Goal: Information Seeking & Learning: Learn about a topic

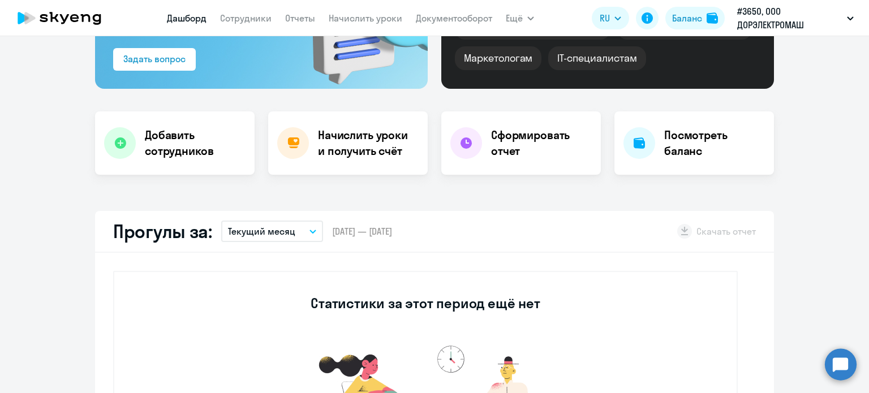
select select "30"
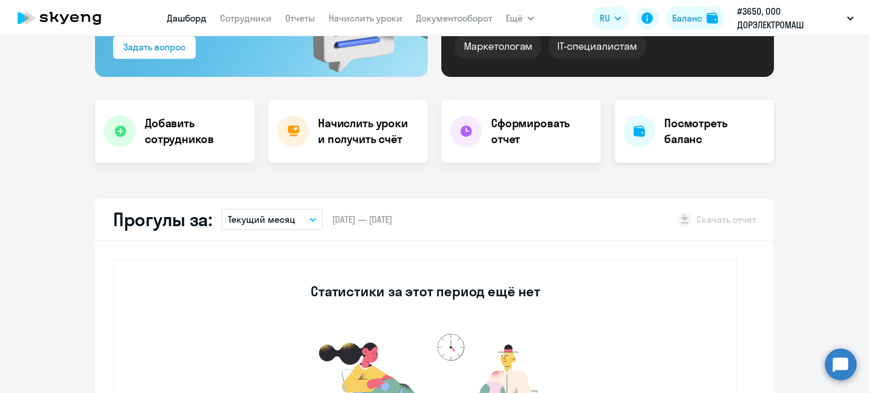
click at [727, 114] on div "Посмотреть баланс" at bounding box center [693, 131] width 159 height 63
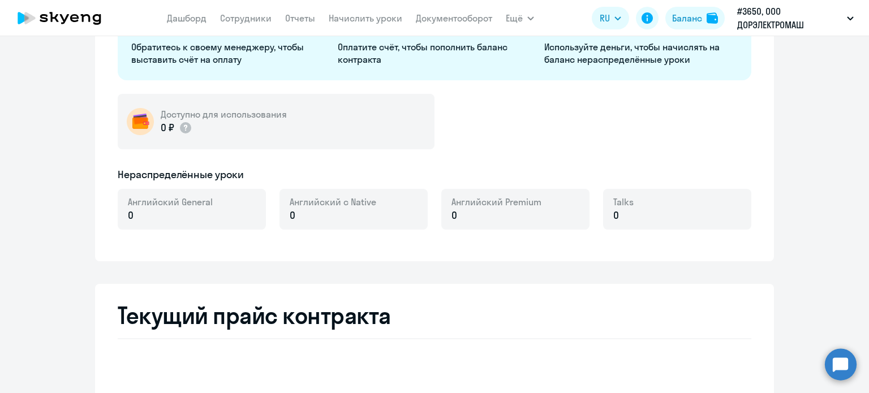
select select "english_adult_not_native_speaker"
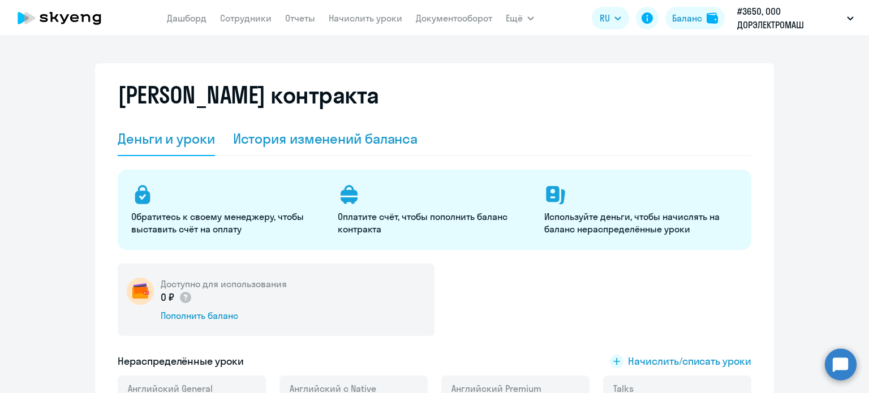
click at [274, 130] on div "История изменений баланса" at bounding box center [325, 139] width 185 height 18
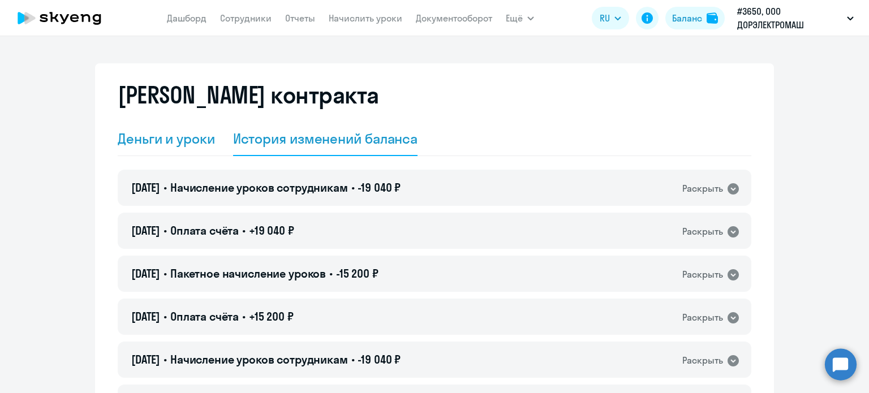
click at [151, 142] on div "Деньги и уроки" at bounding box center [166, 139] width 97 height 18
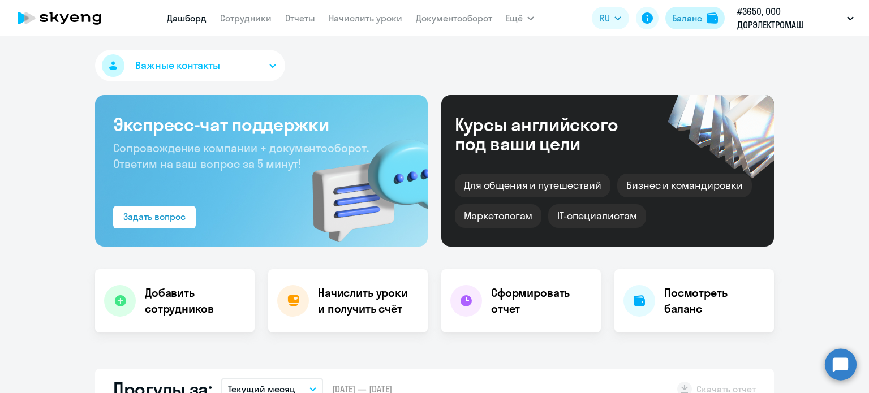
click at [686, 20] on div "Баланс" at bounding box center [687, 18] width 30 height 14
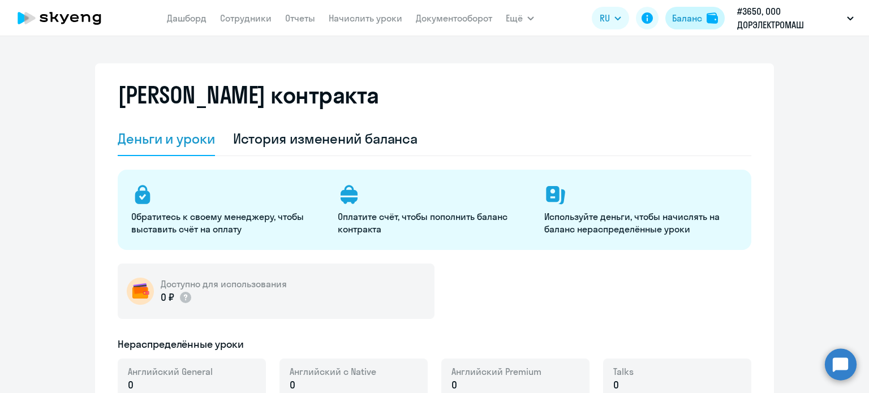
select select "english_adult_not_native_speaker"
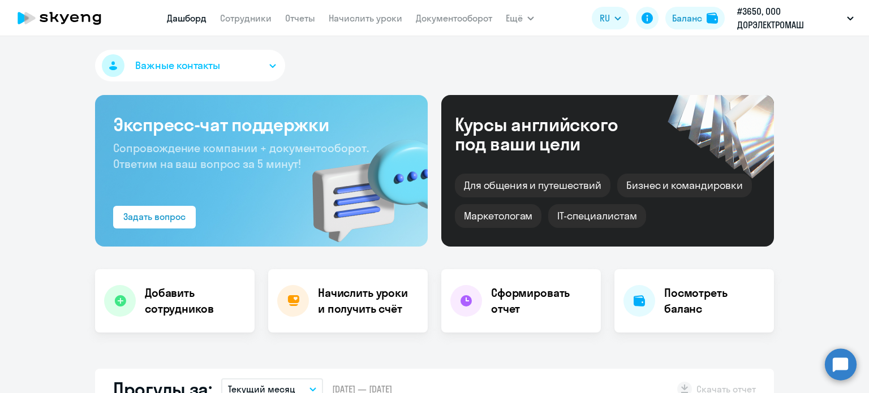
select select "30"
click at [229, 16] on link "Сотрудники" at bounding box center [245, 17] width 51 height 11
select select "30"
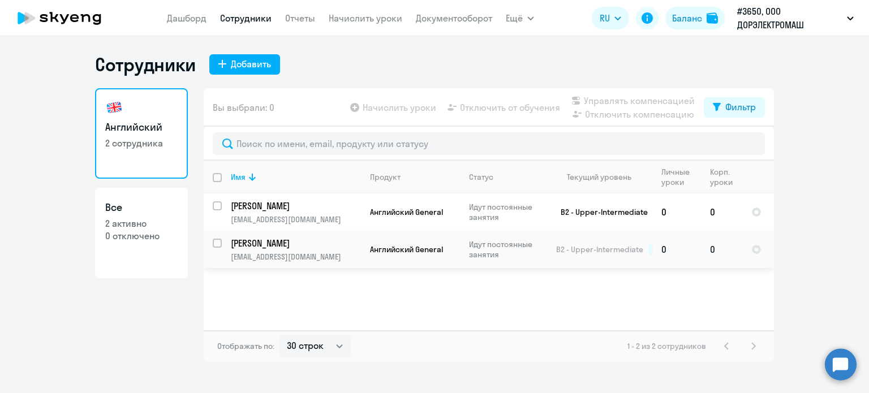
click at [292, 243] on p "[PERSON_NAME]" at bounding box center [295, 243] width 128 height 12
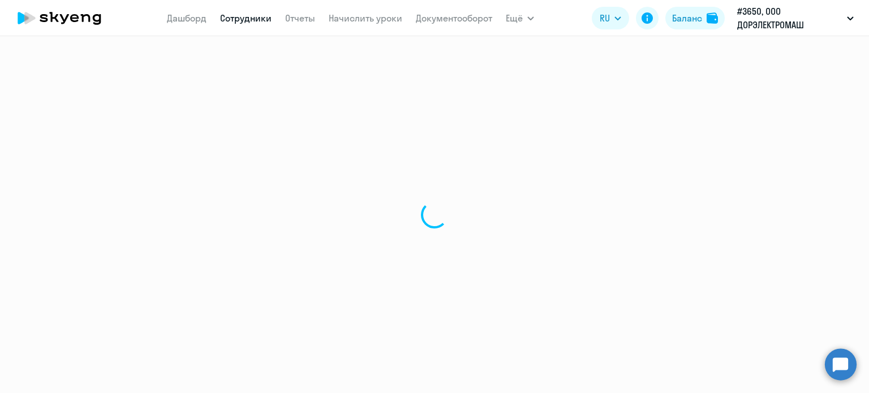
select select "english"
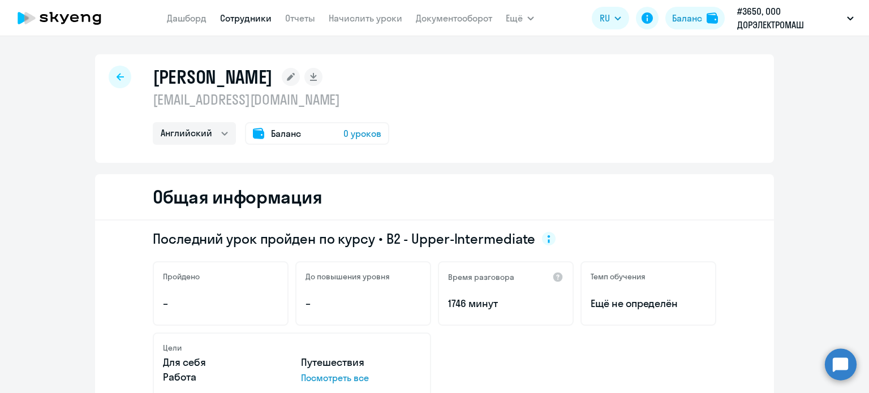
click at [110, 78] on div at bounding box center [120, 77] width 23 height 23
select select "30"
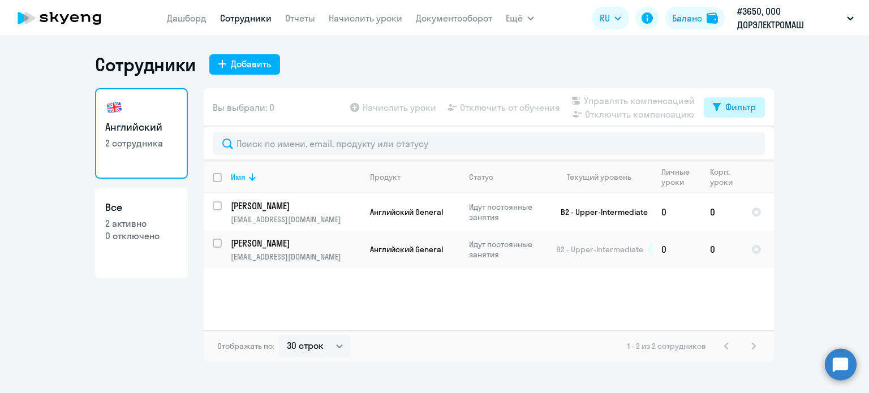
click at [741, 101] on div "Фильтр" at bounding box center [740, 107] width 31 height 14
click at [848, 94] on ng-component "Сотрудники Добавить Английский 2 сотрудника Все 2 активно 0 отключено Вы выбрал…" at bounding box center [434, 207] width 869 height 309
click at [845, 210] on ng-component "Сотрудники Добавить Английский 2 сотрудника Все 2 активно 0 отключено Вы выбрал…" at bounding box center [434, 207] width 869 height 309
click at [731, 106] on div "Фильтр" at bounding box center [740, 107] width 31 height 14
